Goal: Task Accomplishment & Management: Use online tool/utility

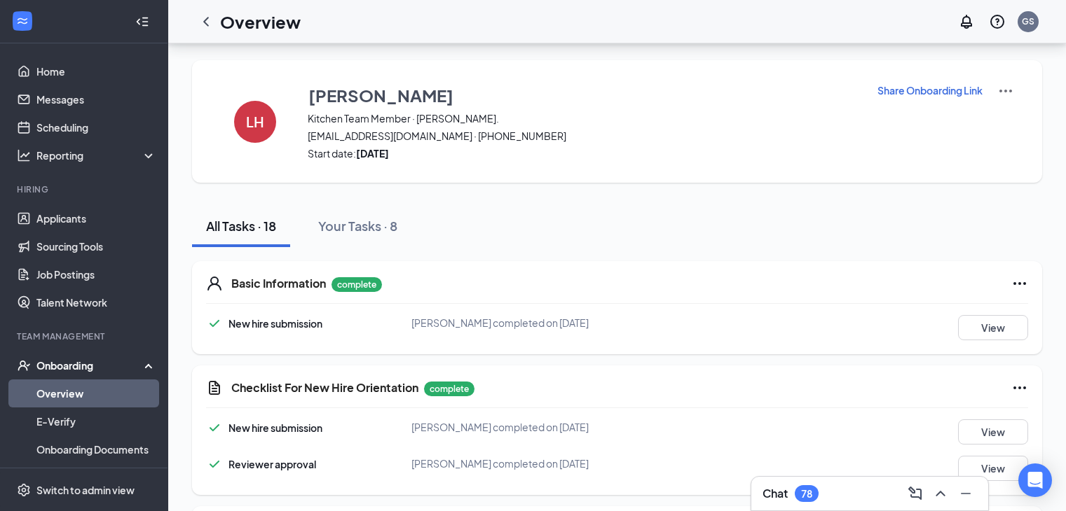
scroll to position [473, 0]
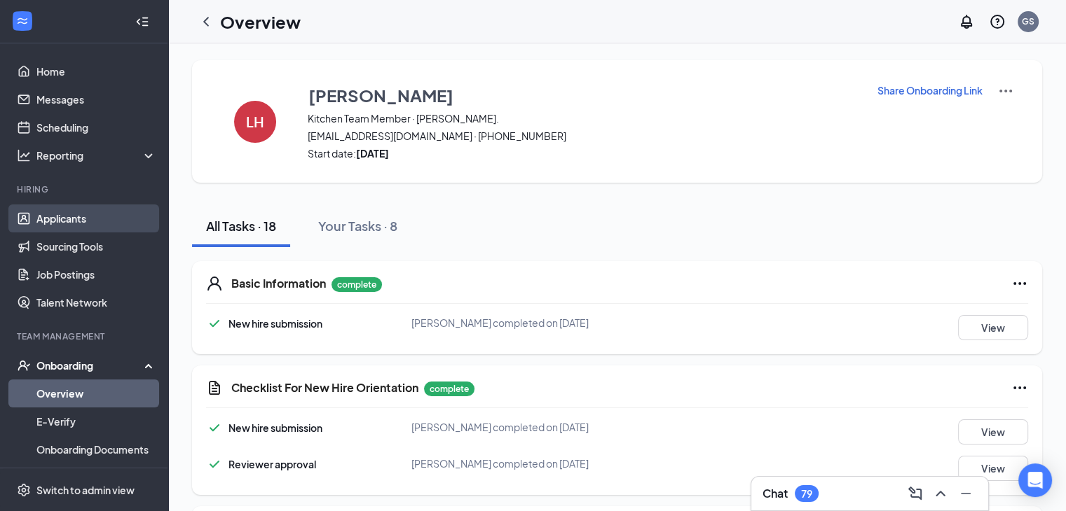
click at [83, 214] on link "Applicants" at bounding box center [96, 219] width 120 height 28
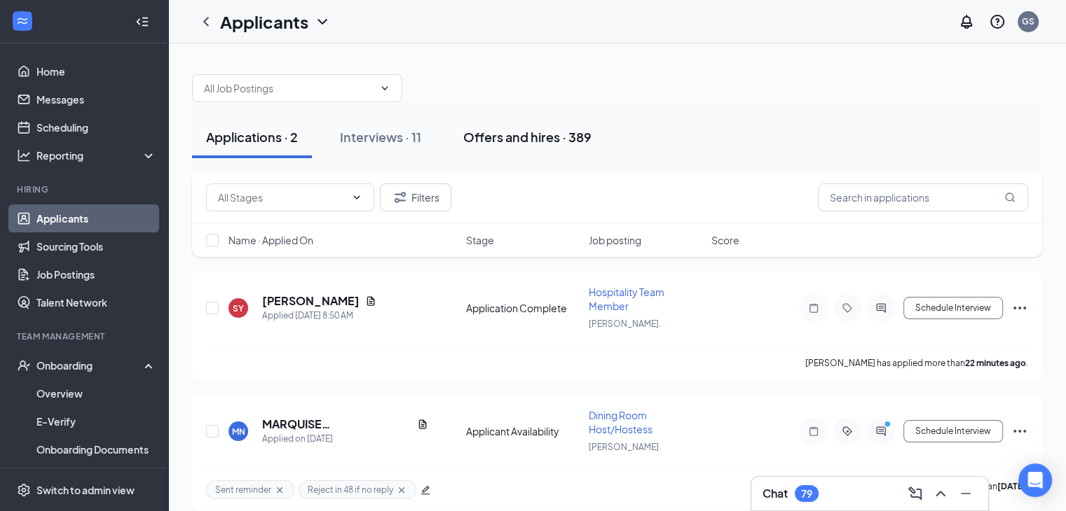
click at [533, 129] on div "Offers and hires · 389" at bounding box center [527, 137] width 128 height 18
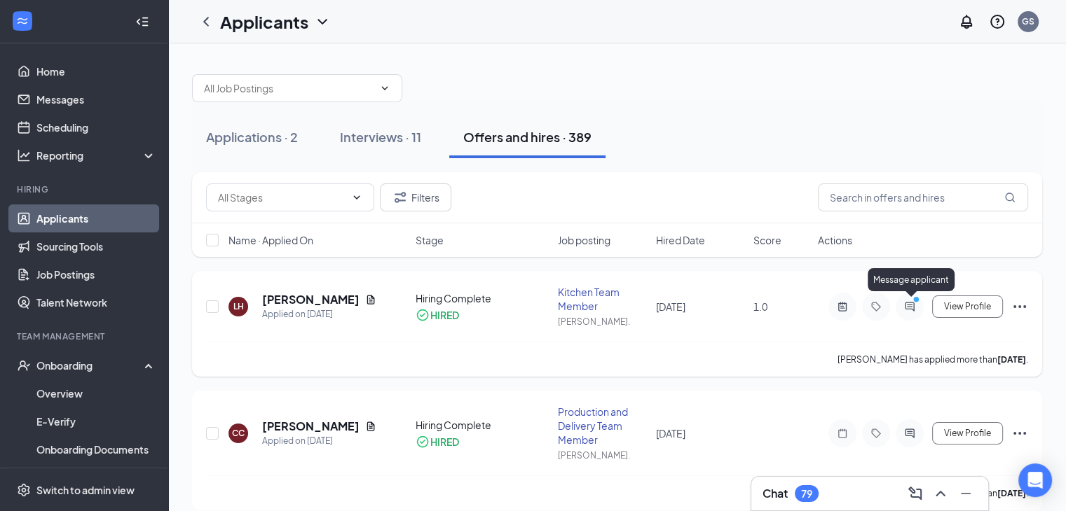
click at [907, 306] on icon "ActiveChat" at bounding box center [909, 306] width 17 height 11
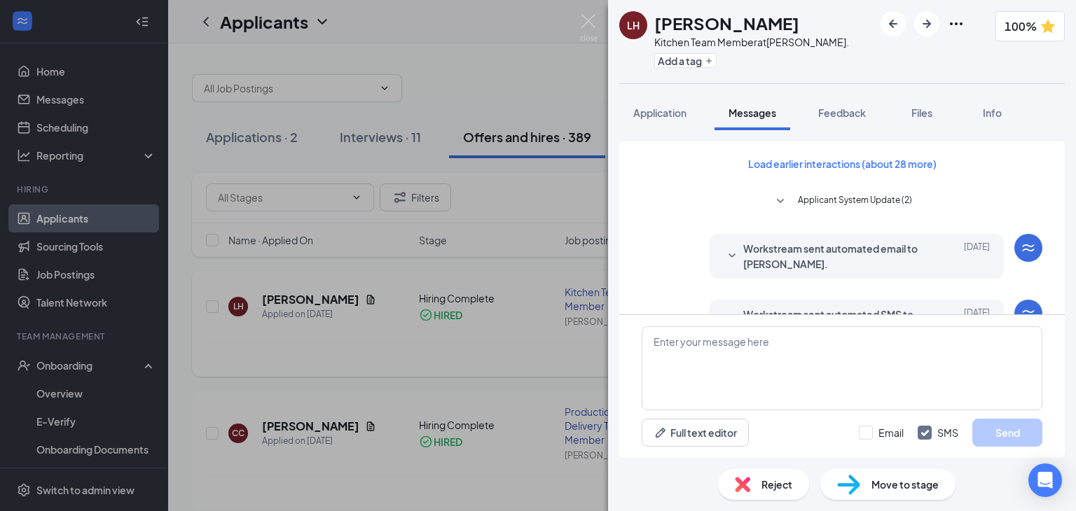
scroll to position [524, 0]
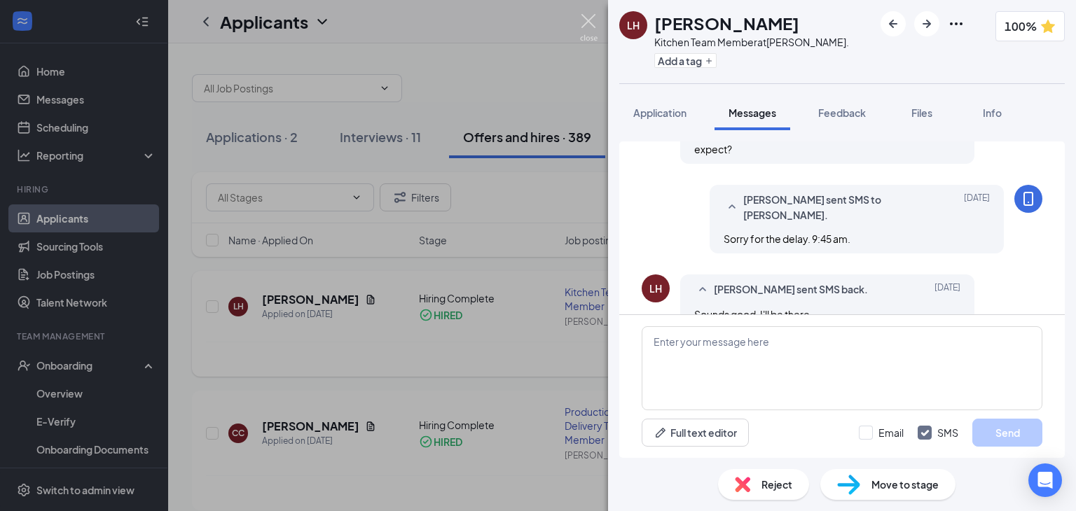
click at [586, 23] on img at bounding box center [589, 27] width 18 height 27
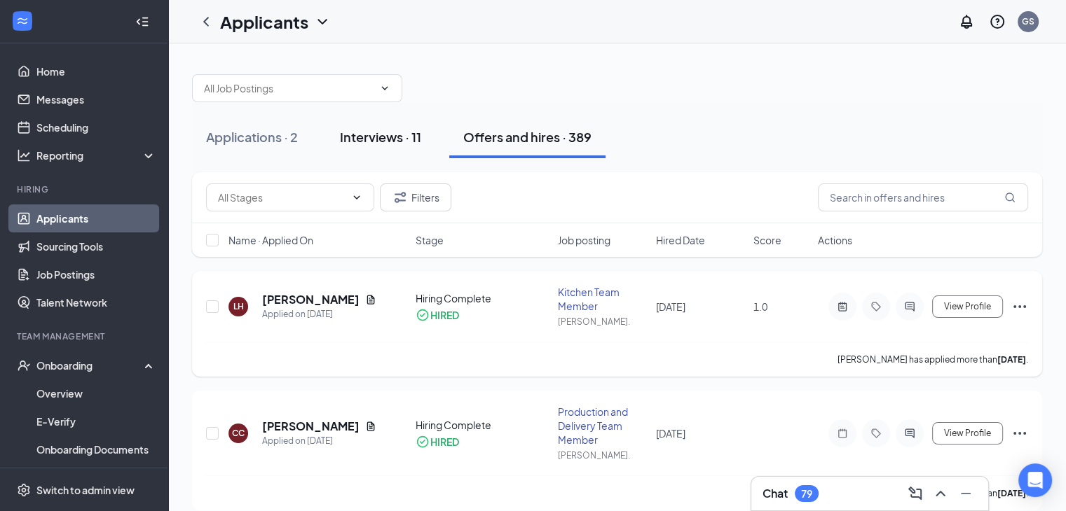
click at [356, 147] on button "Interviews · 11" at bounding box center [380, 137] width 109 height 42
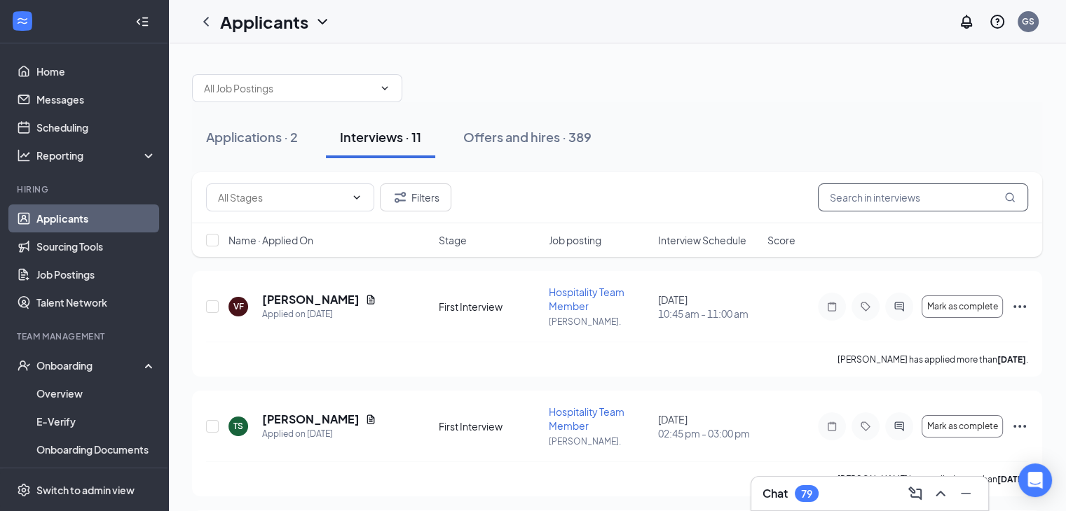
click at [913, 200] on input "text" at bounding box center [923, 198] width 210 height 28
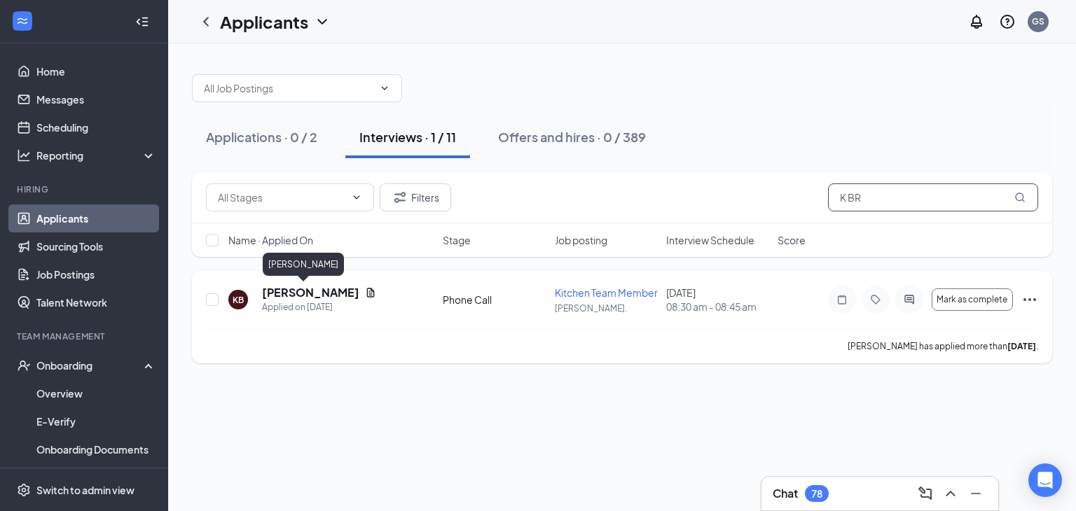
type input "K BR"
click at [281, 297] on h5 "K Brown" at bounding box center [310, 292] width 97 height 15
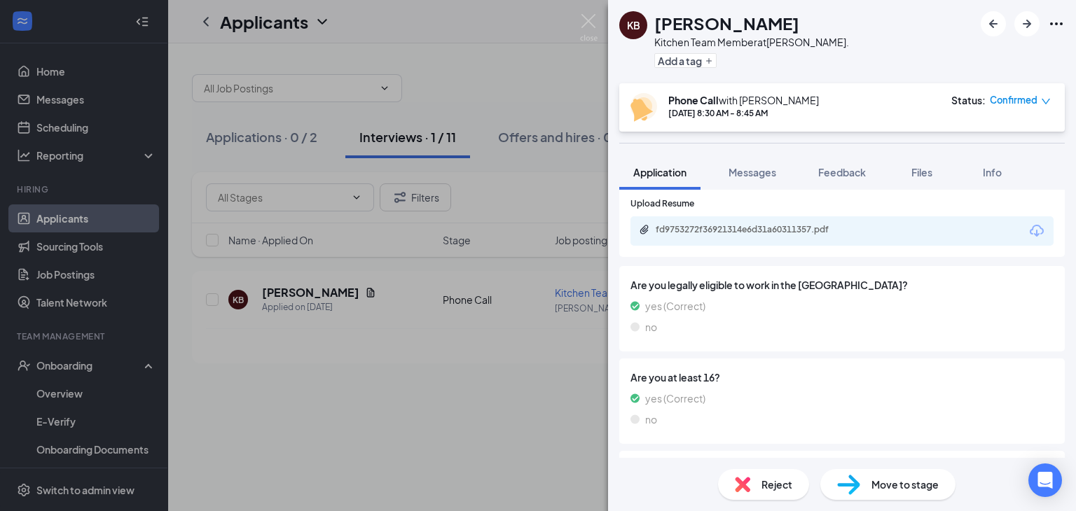
scroll to position [422, 0]
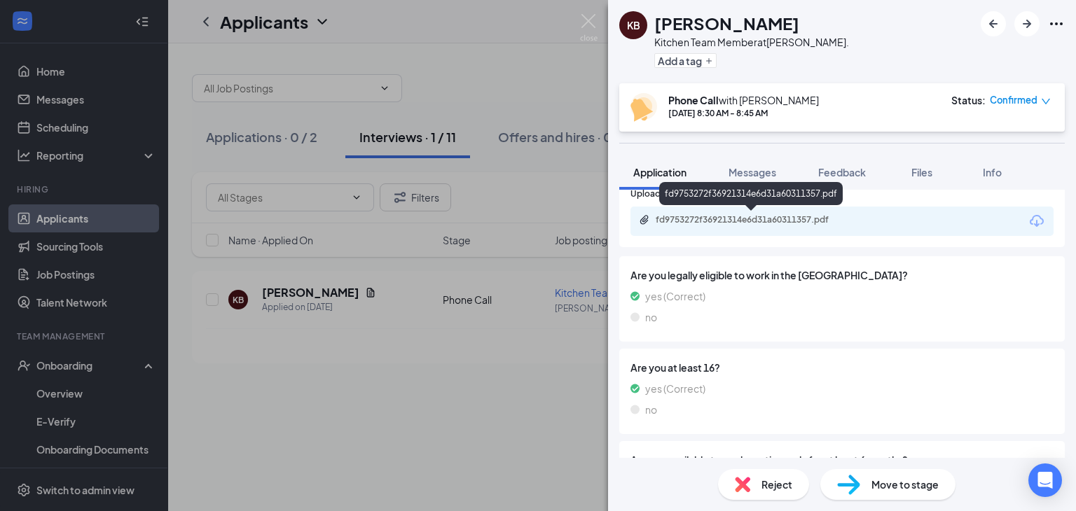
click at [753, 217] on div "fd9753272f36921314e6d31a60311357.pdf" at bounding box center [754, 219] width 196 height 11
click at [583, 27] on img at bounding box center [589, 27] width 18 height 27
